Goal: Navigation & Orientation: Understand site structure

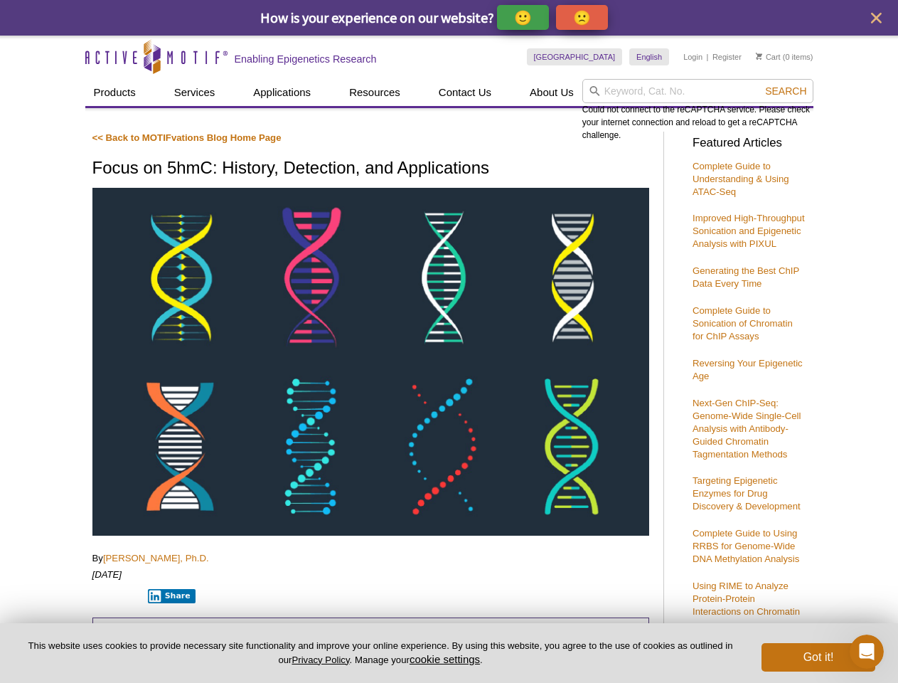
click at [524, 17] on p "🙂" at bounding box center [523, 18] width 18 height 18
click at [585, 17] on span "Give Feedback" at bounding box center [580, 17] width 85 height 16
click at [876, 18] on icon "close" at bounding box center [876, 18] width 11 height 11
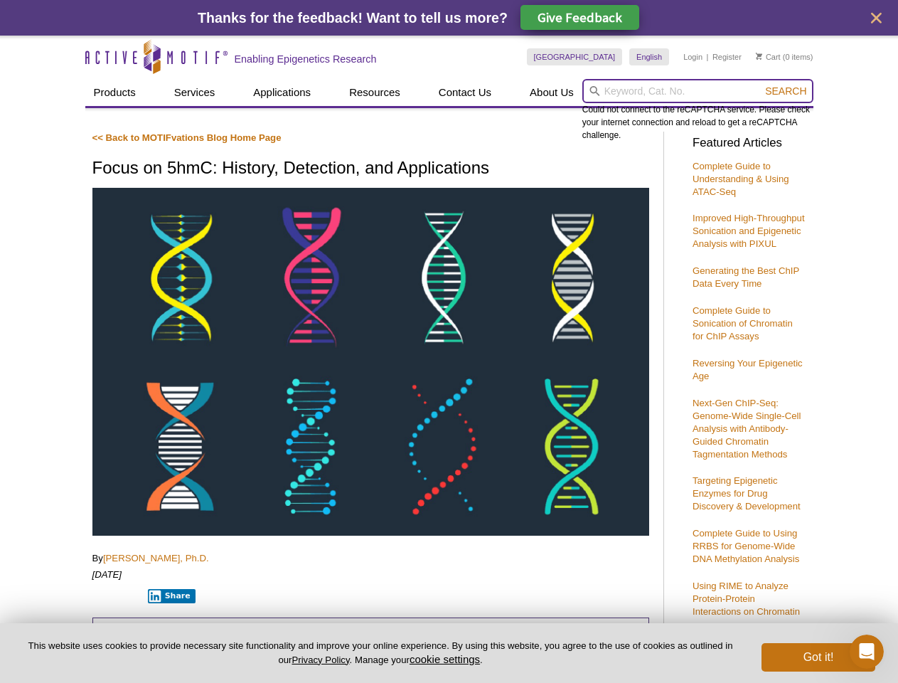
click at [698, 91] on input "search" at bounding box center [698, 91] width 231 height 24
click at [786, 91] on div "Could not connect to the reCAPTCHA service. Please check your internet connecti…" at bounding box center [698, 110] width 231 height 63
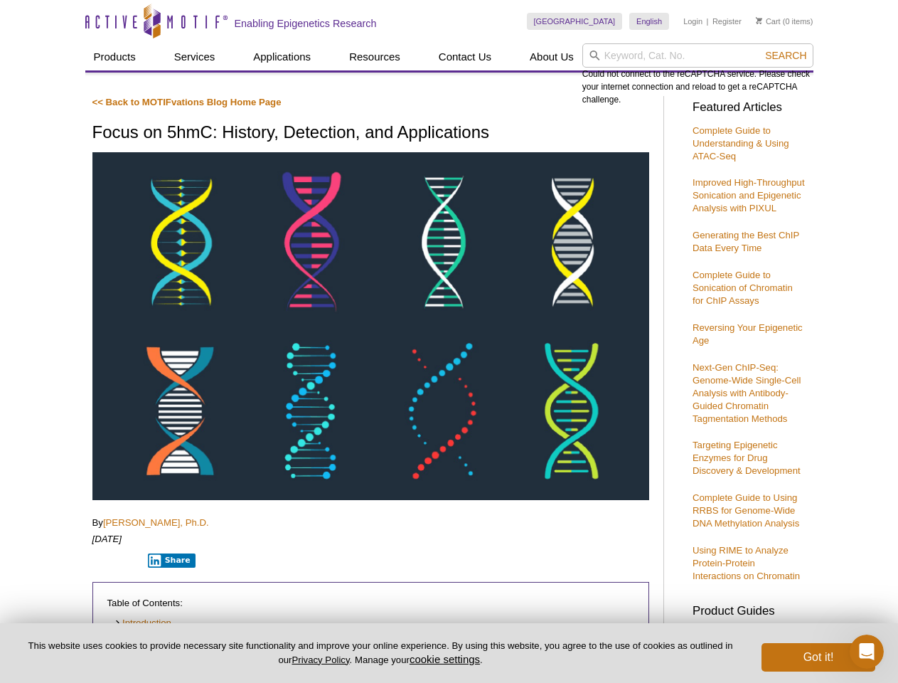
click at [169, 597] on p "Table of Contents:" at bounding box center [370, 603] width 527 height 13
click at [447, 659] on button "cookie settings" at bounding box center [445, 659] width 70 height 12
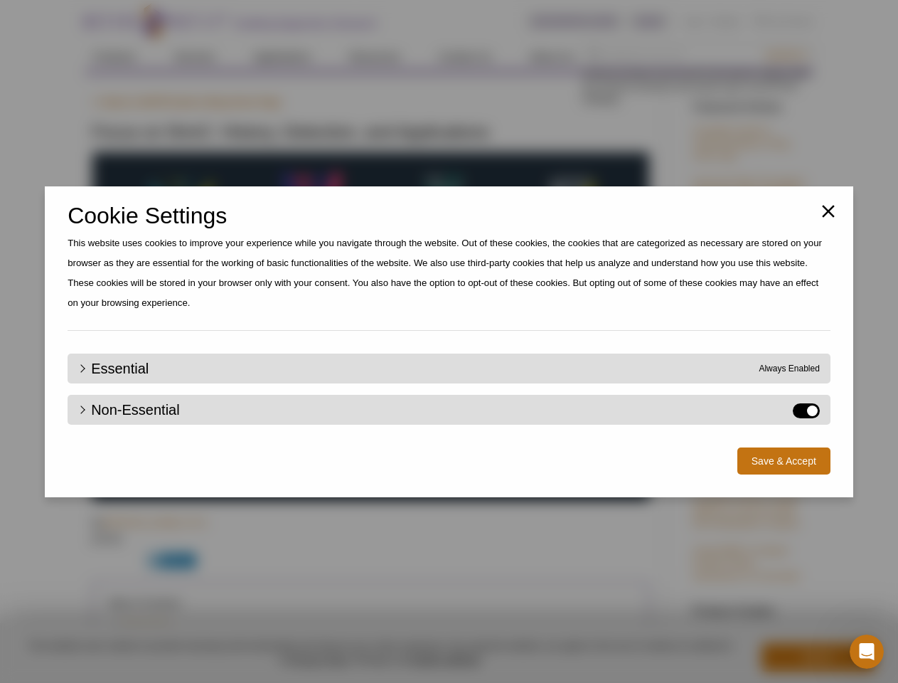
click at [819, 657] on div "Close Cookie Settings This website uses cookies to improve your experience whil…" at bounding box center [449, 341] width 898 height 683
click at [867, 652] on icon "Open Intercom Messenger" at bounding box center [867, 651] width 23 height 23
